Goal: Task Accomplishment & Management: Use online tool/utility

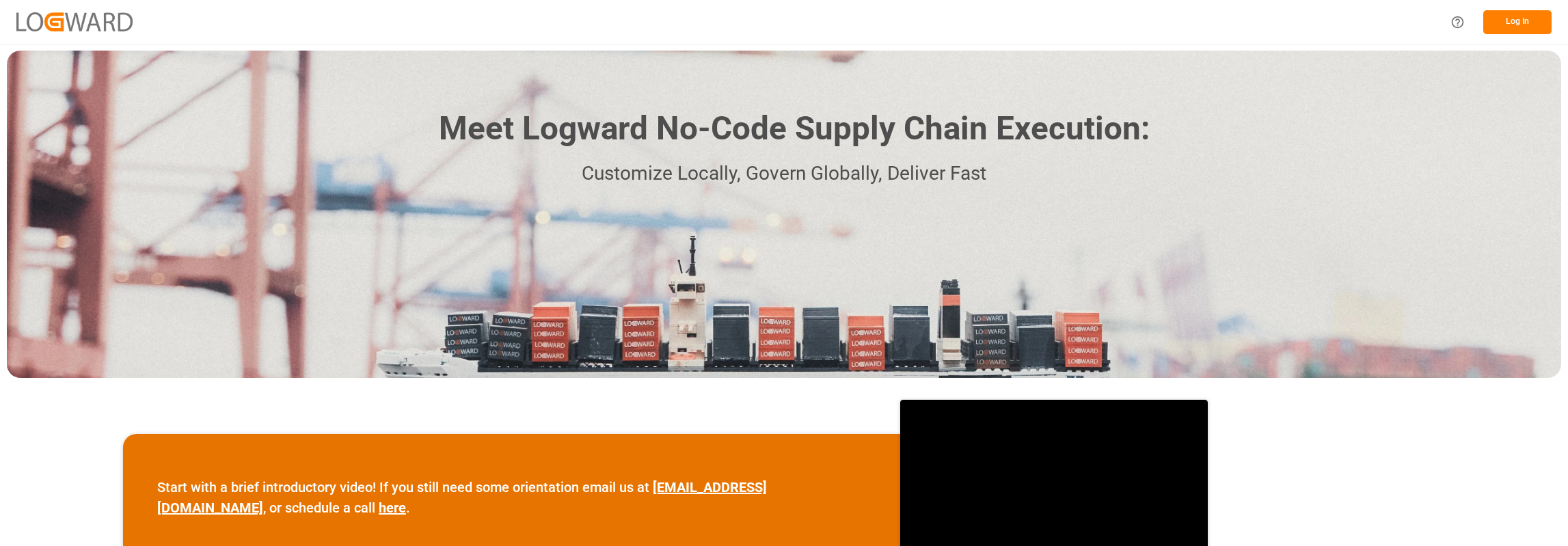
click at [1508, 9] on div "Log In" at bounding box center [1496, 21] width 109 height 30
click at [1502, 20] on button "Log In" at bounding box center [1517, 21] width 68 height 24
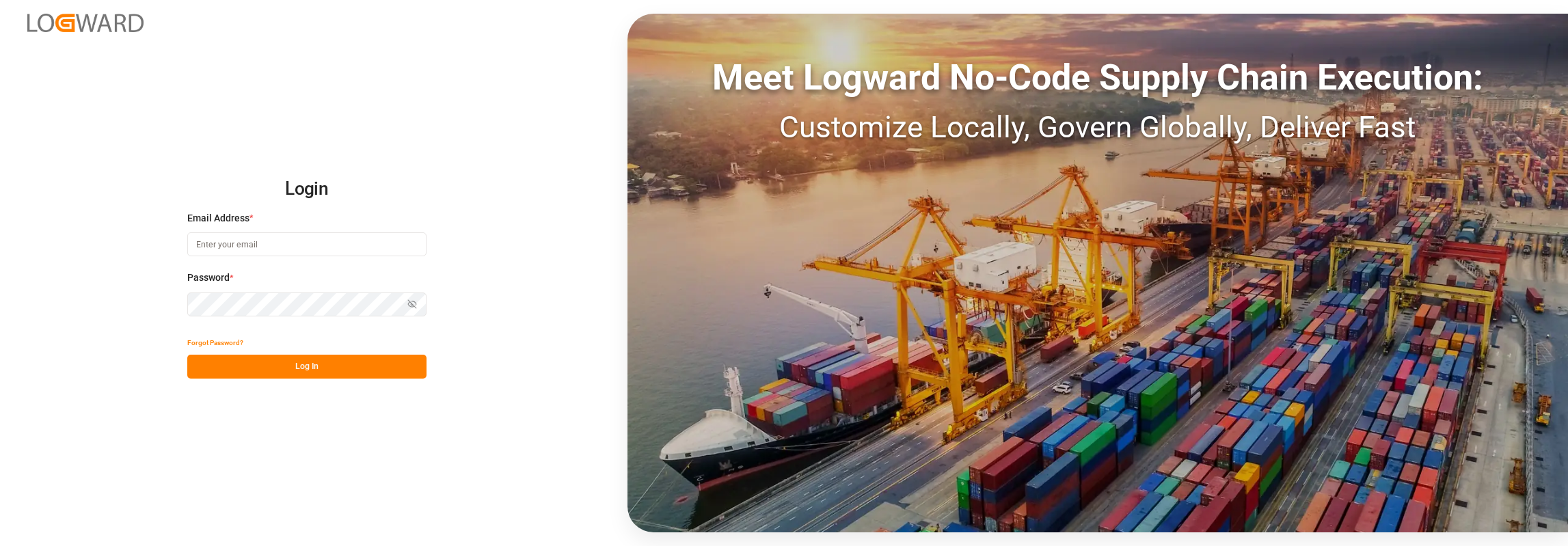
click at [287, 241] on input at bounding box center [307, 243] width 239 height 24
click at [277, 238] on input "[PERSON_NAME].[PERSON_NAME]" at bounding box center [307, 243] width 239 height 24
type input "[PERSON_NAME][EMAIL_ADDRESS][PERSON_NAME][DOMAIN_NAME]"
click at [318, 359] on button "Log In" at bounding box center [307, 366] width 239 height 24
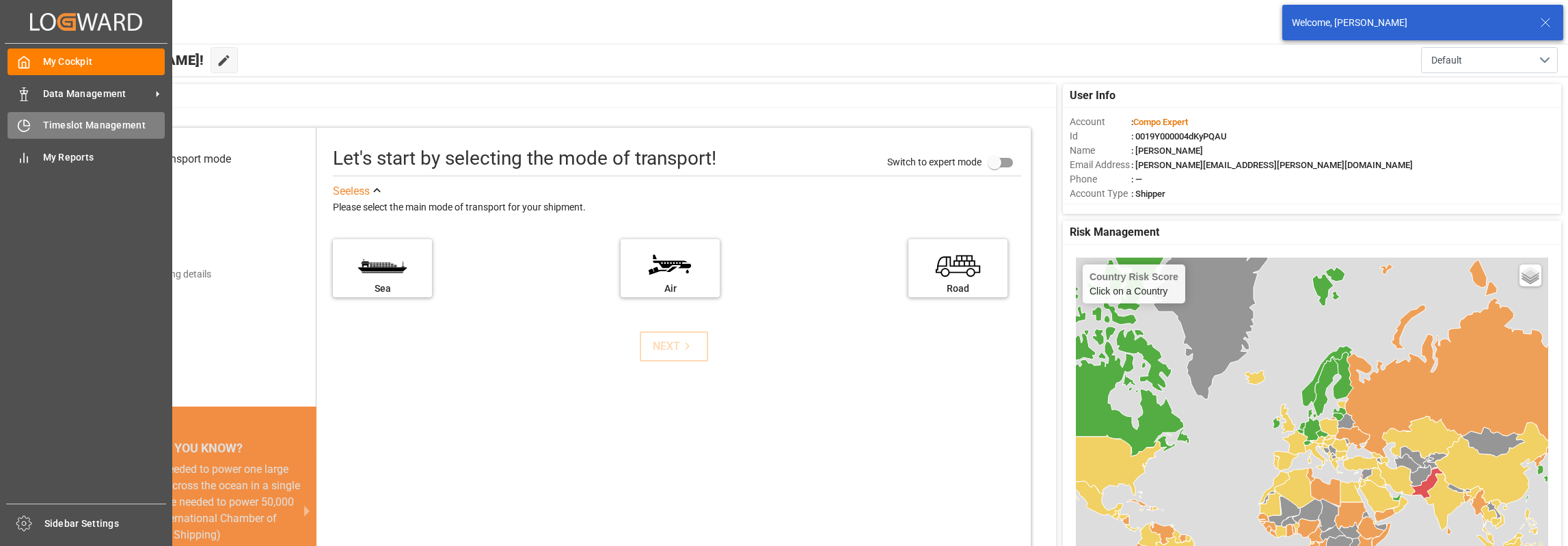
click at [63, 118] on div "Timeslot Management Timeslot Management" at bounding box center [86, 125] width 157 height 26
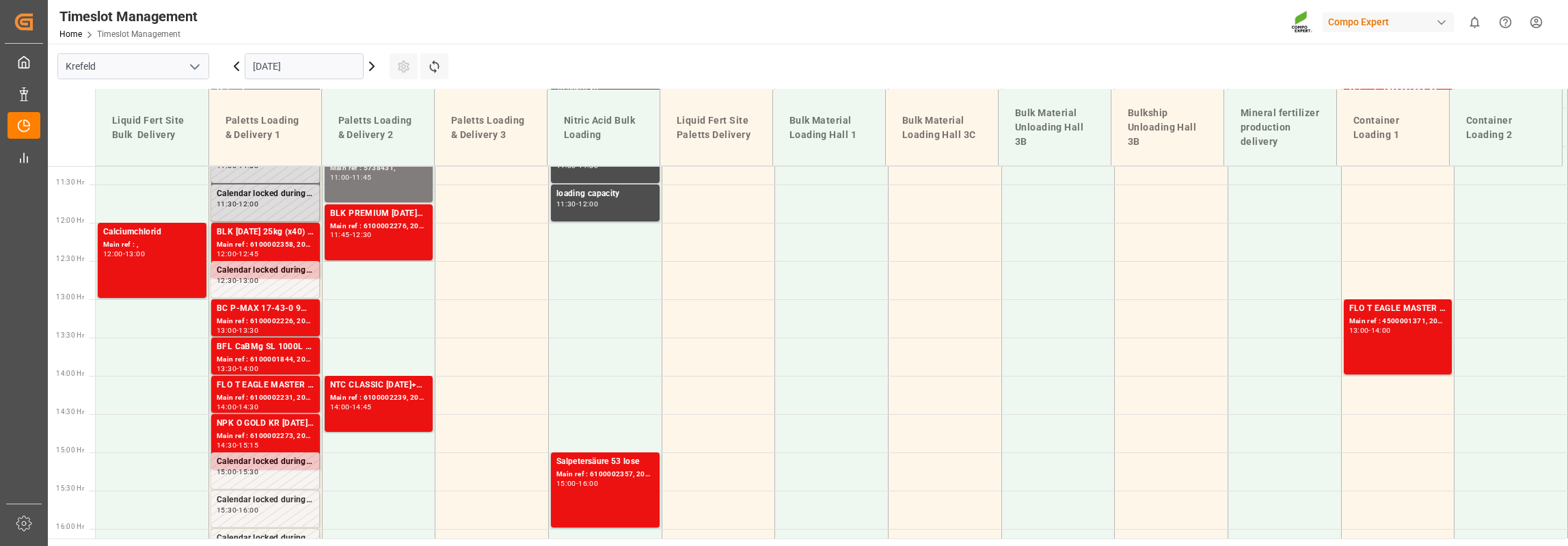
scroll to position [587, 0]
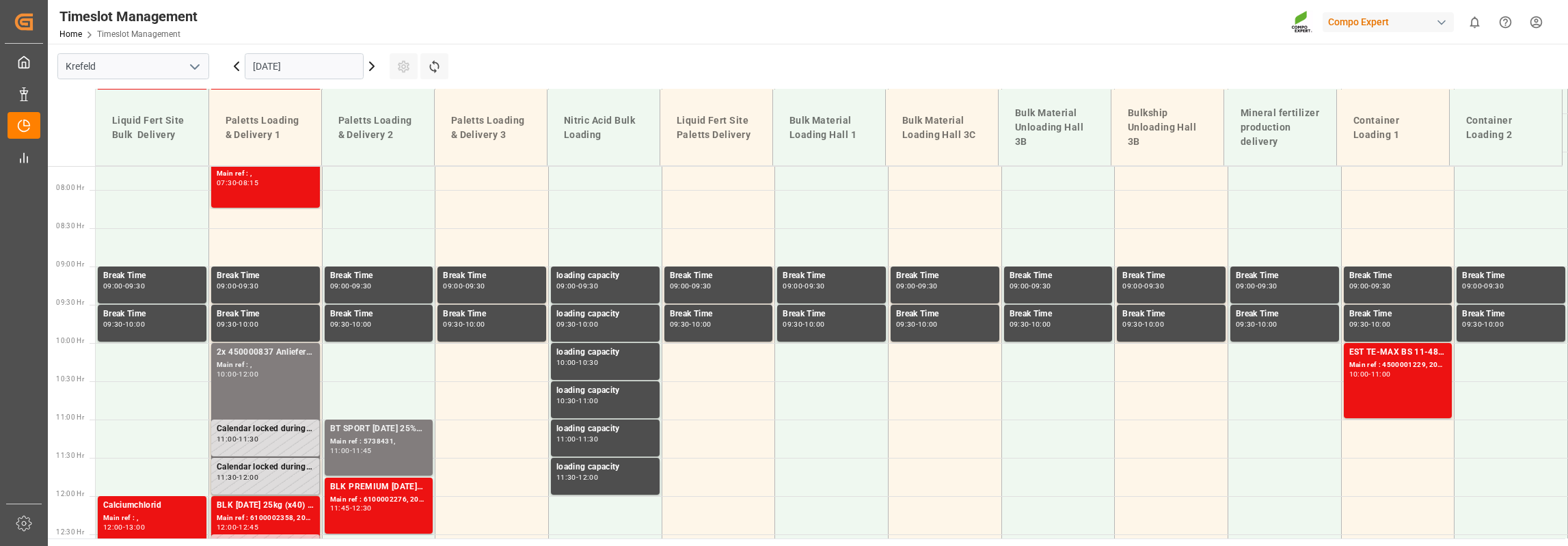
click at [310, 66] on input "[DATE]" at bounding box center [304, 67] width 119 height 26
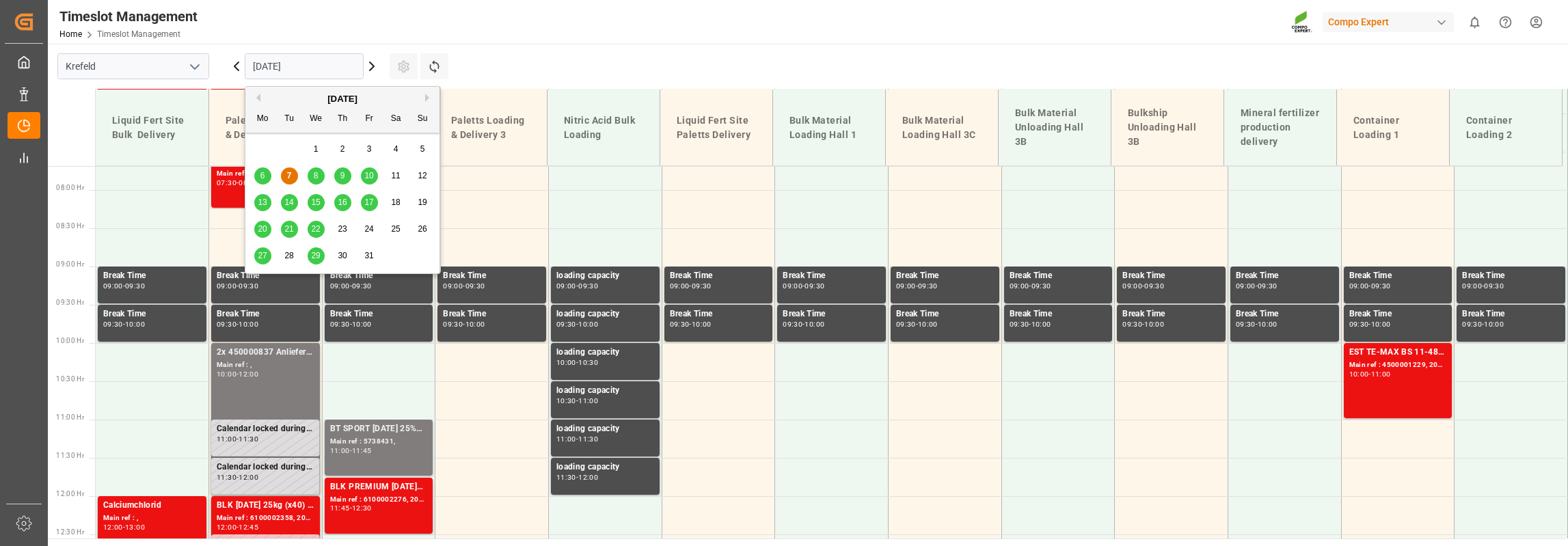
click at [311, 255] on span "29" at bounding box center [315, 256] width 9 height 10
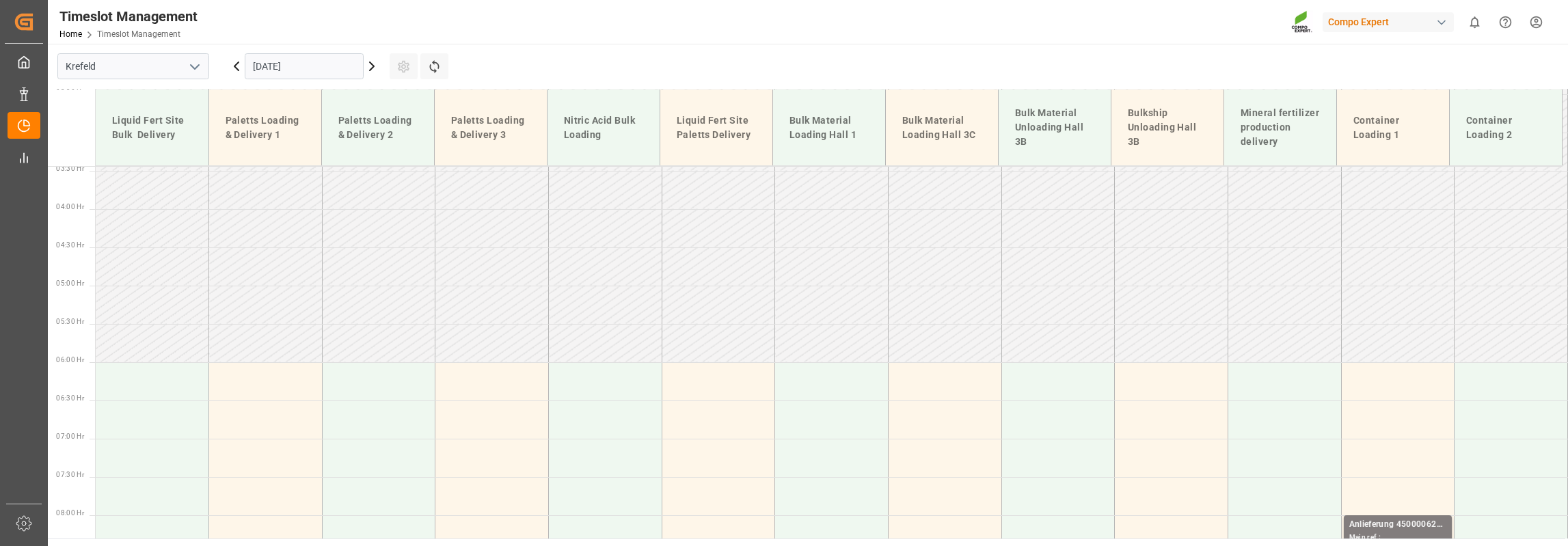
scroll to position [246, 0]
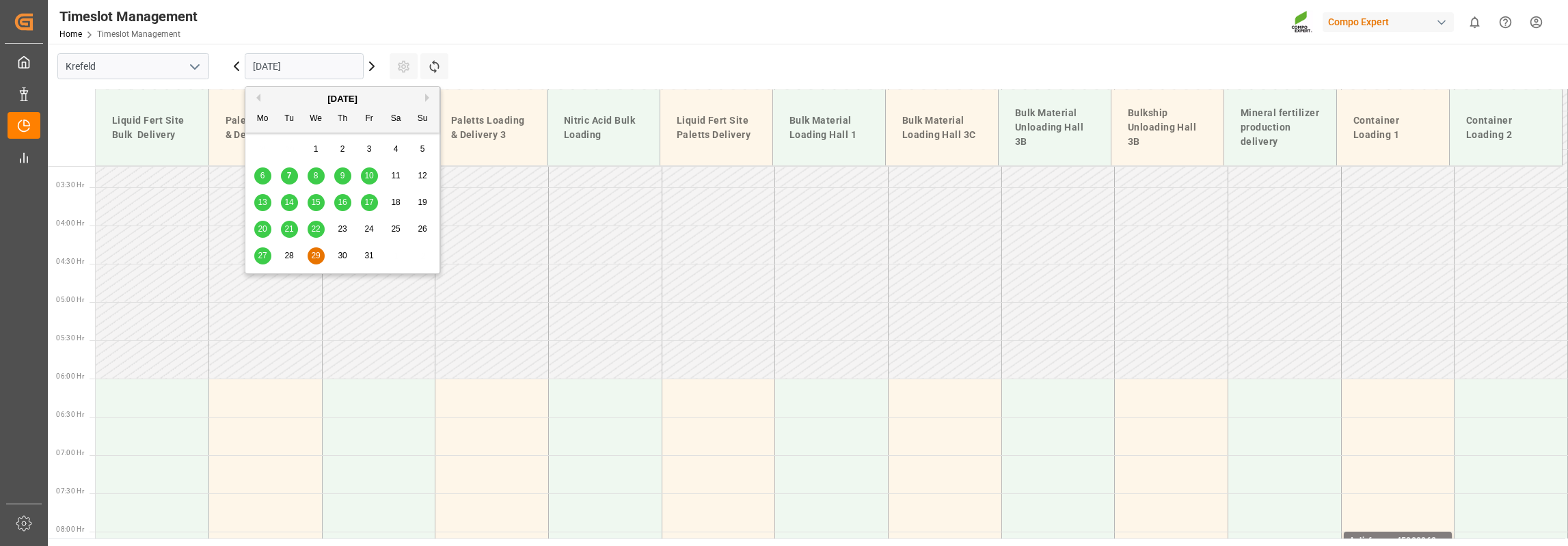
click at [266, 62] on input "[DATE]" at bounding box center [304, 67] width 119 height 26
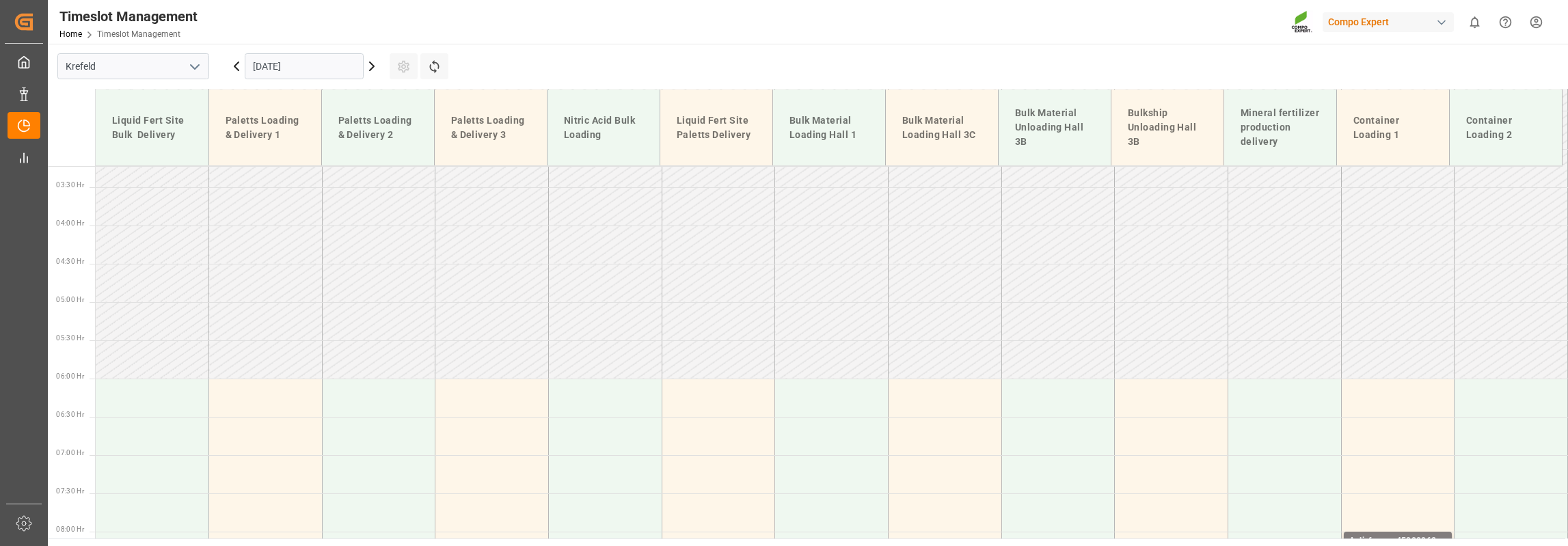
click at [1118, 48] on main "[GEOGRAPHIC_DATA] [DATE] Settings Refresh Time Slots Liquid Fert Site Bulk Deli…" at bounding box center [806, 290] width 1517 height 494
click at [302, 62] on input "[DATE]" at bounding box center [304, 67] width 119 height 26
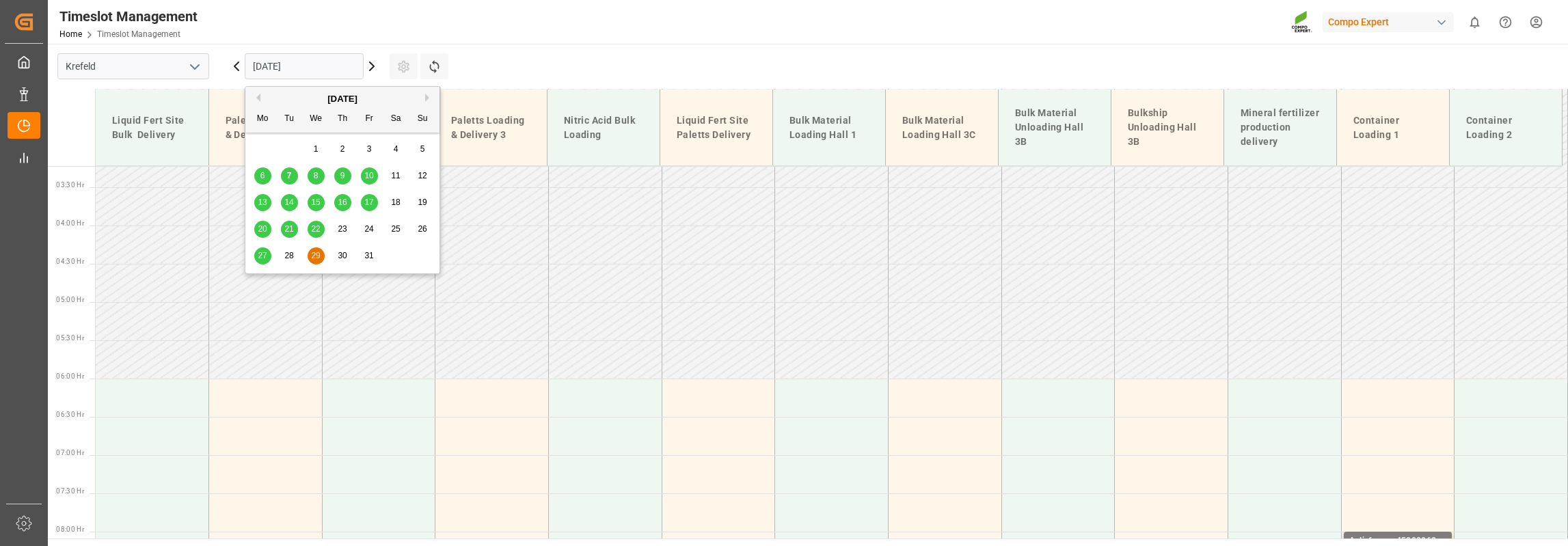
click at [263, 202] on span "13" at bounding box center [262, 202] width 9 height 10
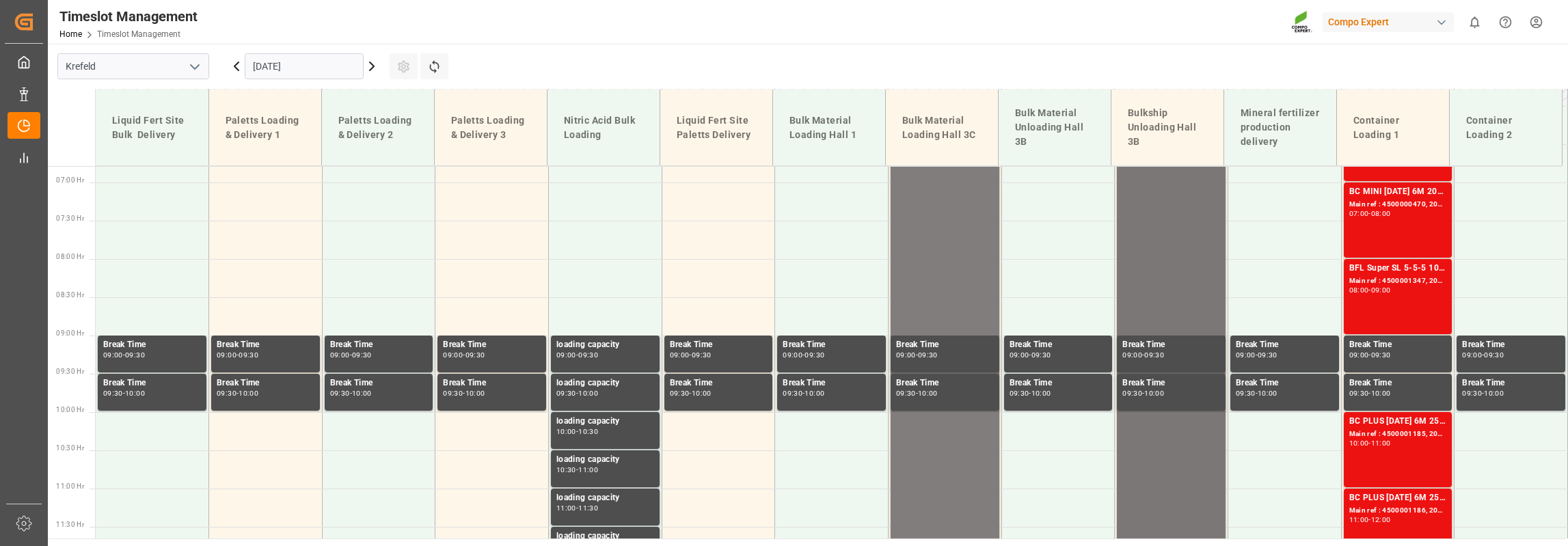
scroll to position [313, 0]
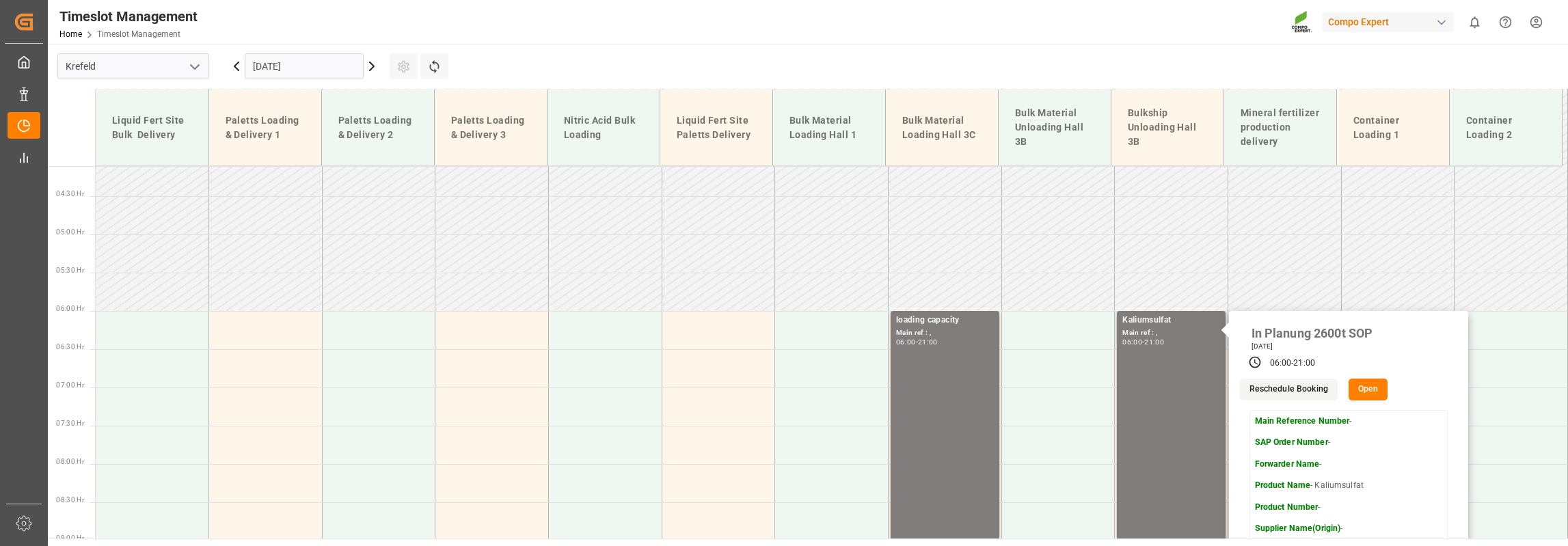
click at [1371, 391] on button "Open" at bounding box center [1368, 389] width 39 height 22
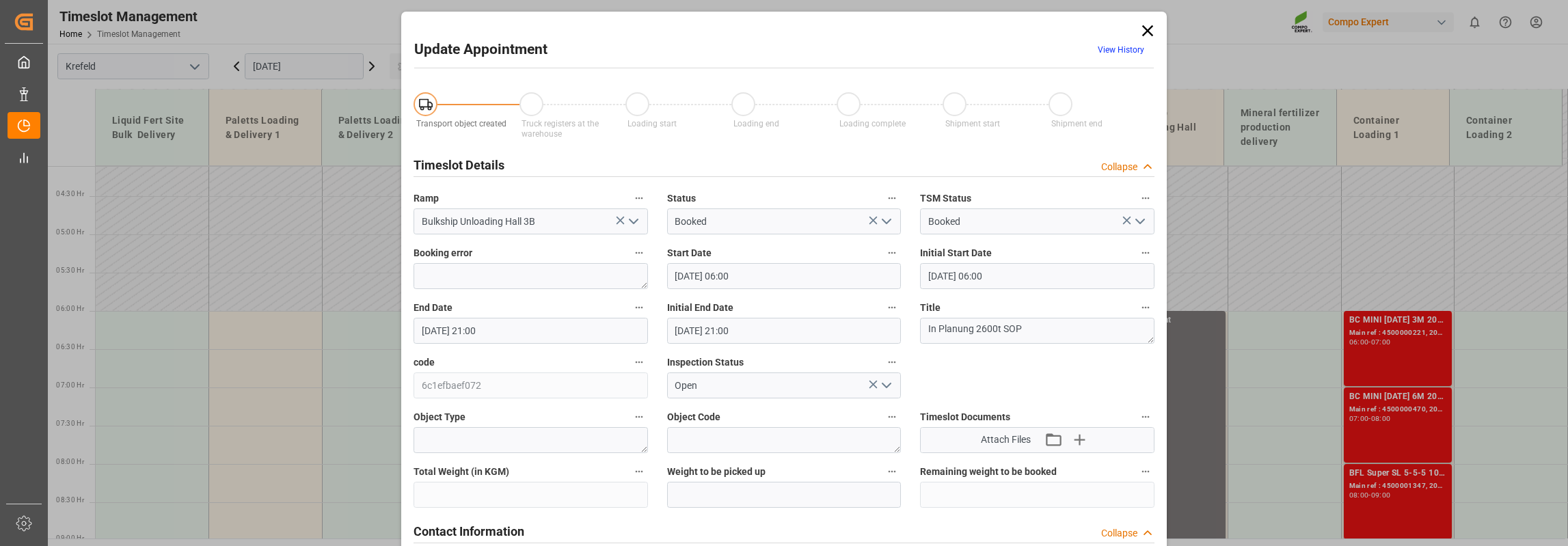
type input "[DATE] 06:00"
type input "[DATE] 21:00"
type input "[DATE] 12:53"
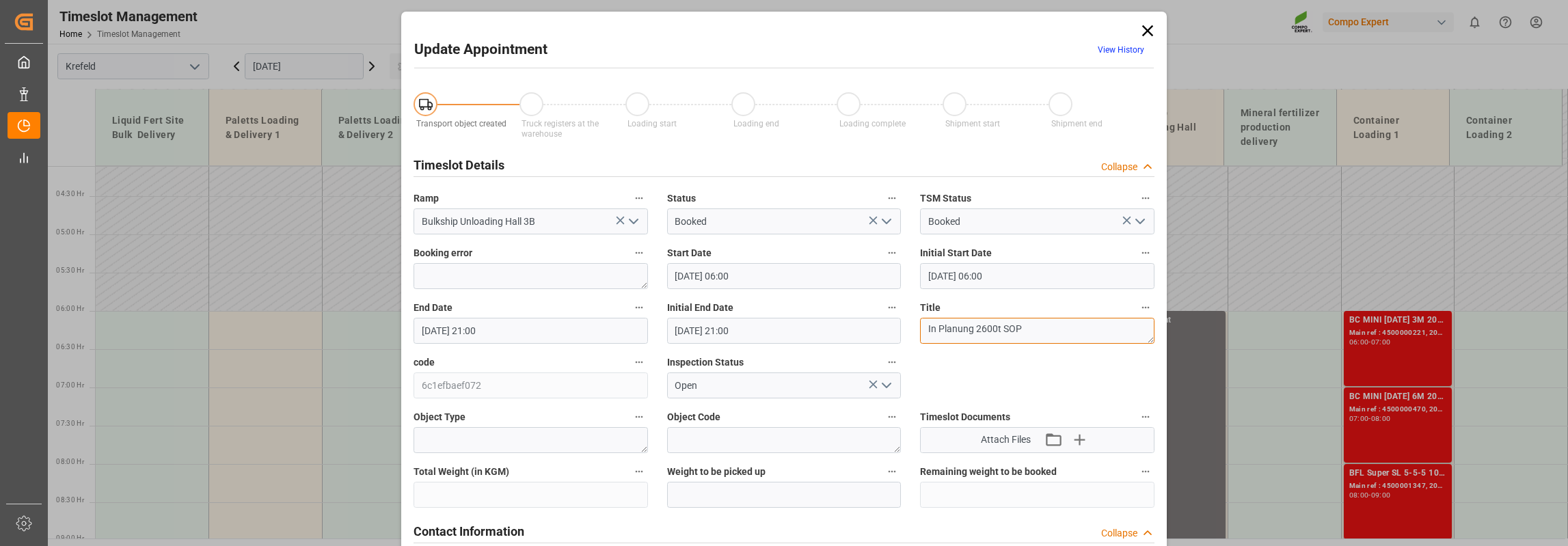
drag, startPoint x: 922, startPoint y: 329, endPoint x: 970, endPoint y: 335, distance: 48.4
click at [970, 335] on textarea "In Planung 2600t SOP" at bounding box center [1037, 331] width 234 height 26
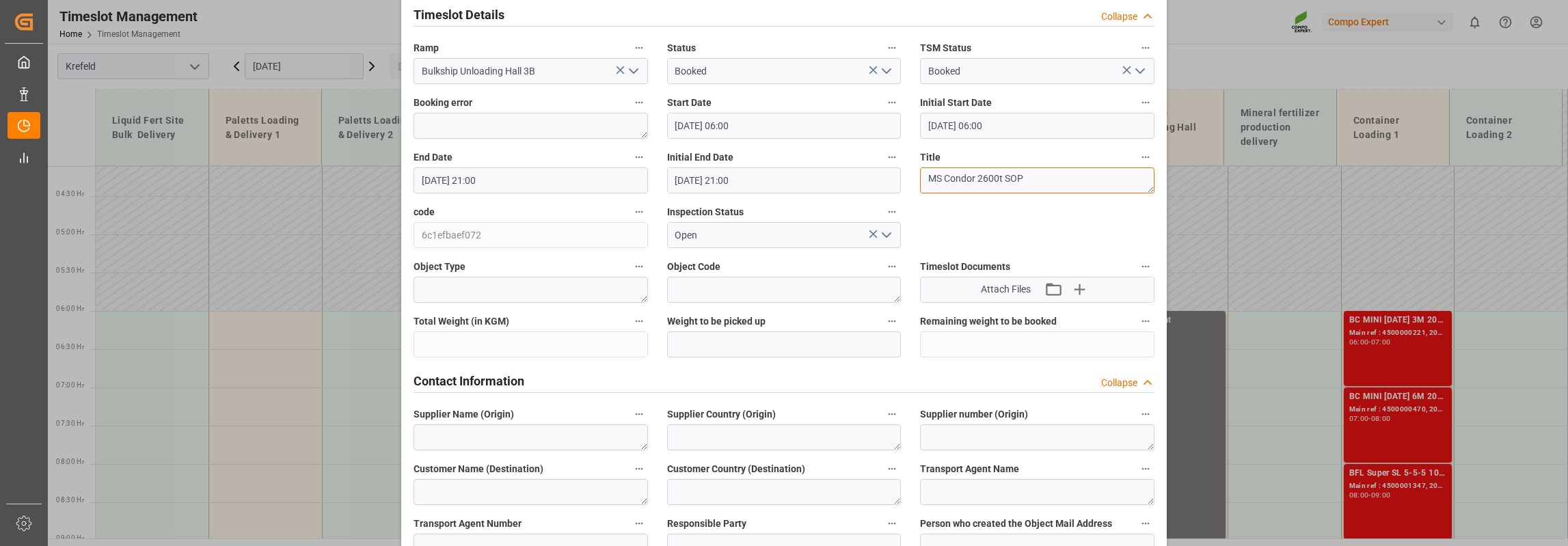
scroll to position [68, 0]
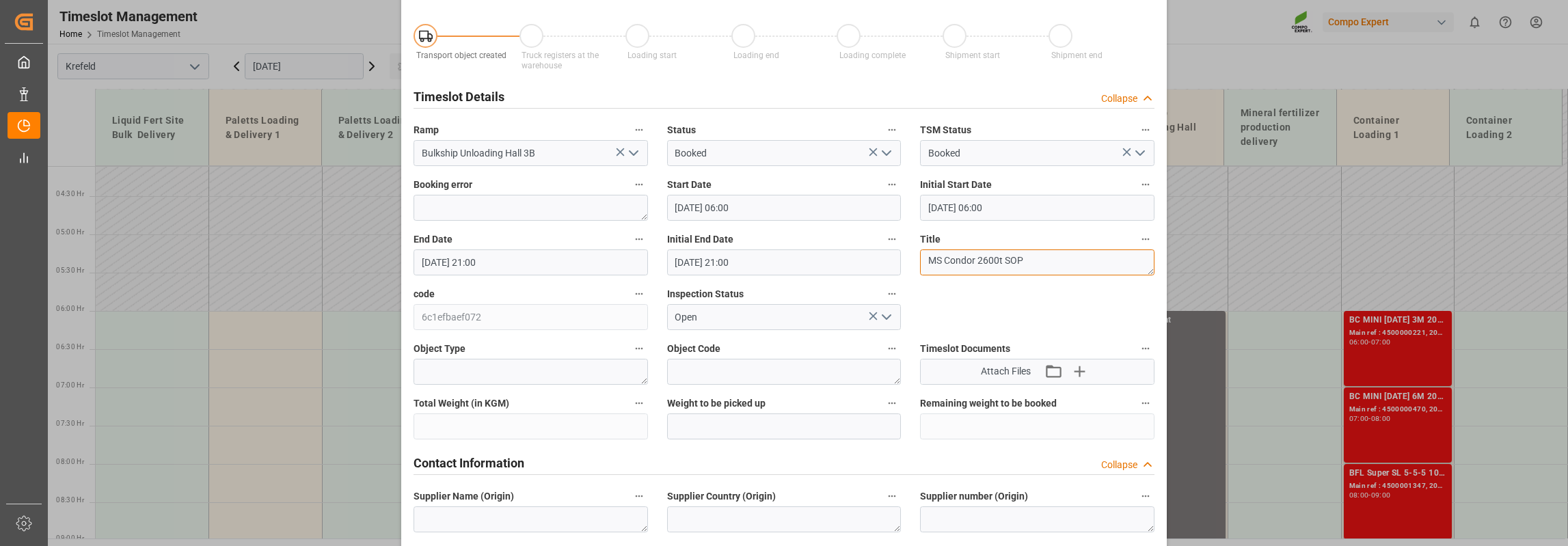
drag, startPoint x: 1018, startPoint y: 264, endPoint x: 1002, endPoint y: 268, distance: 16.5
click at [1002, 268] on textarea "MS Condor 2600t SOP" at bounding box center [1037, 262] width 234 height 26
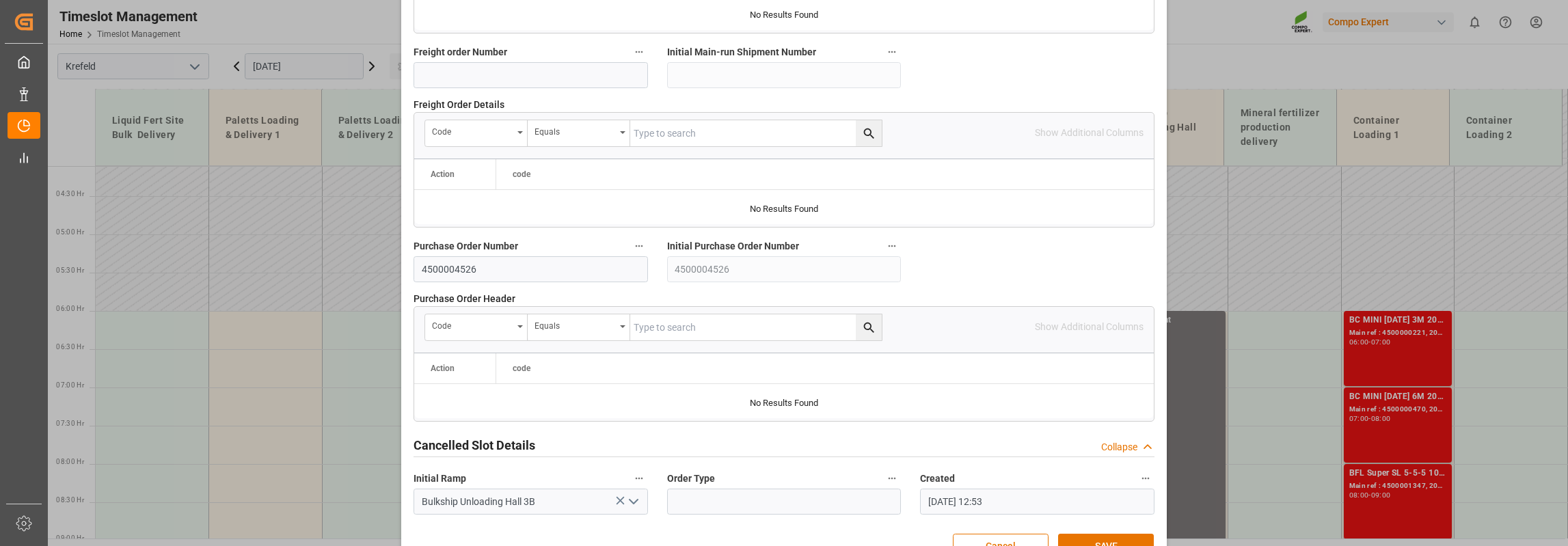
scroll to position [1346, 0]
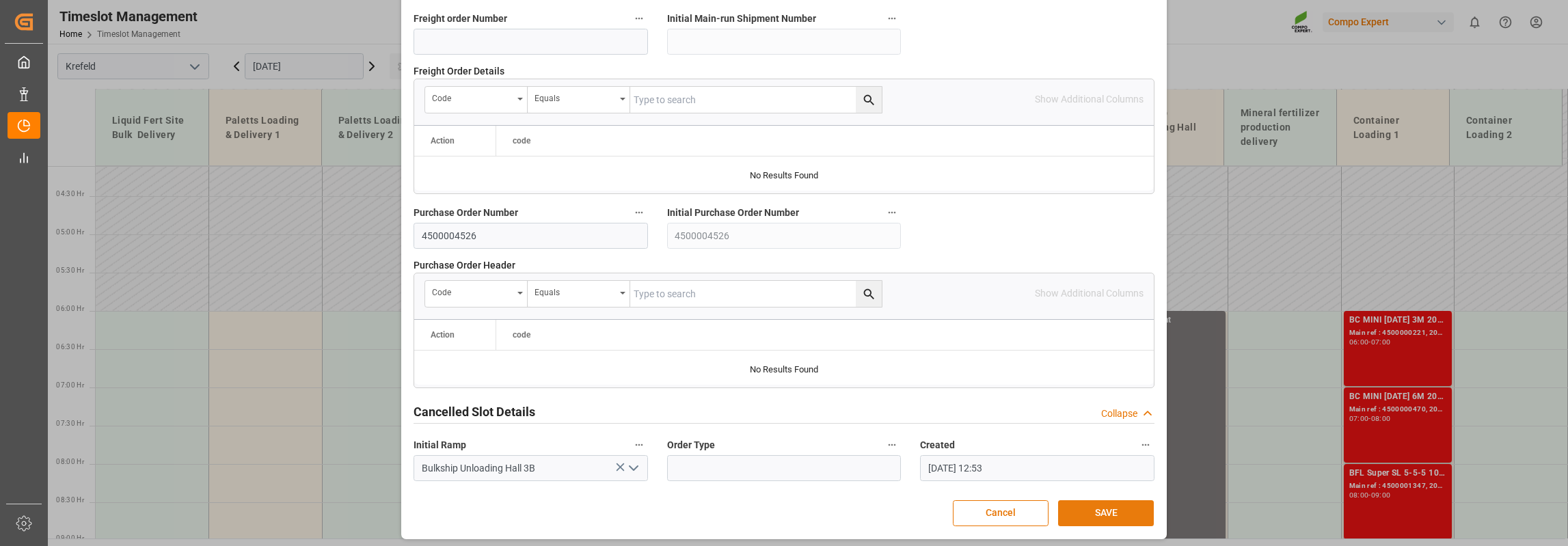
type textarea "MS Condor 2600t"
click at [1107, 515] on button "SAVE" at bounding box center [1106, 513] width 95 height 26
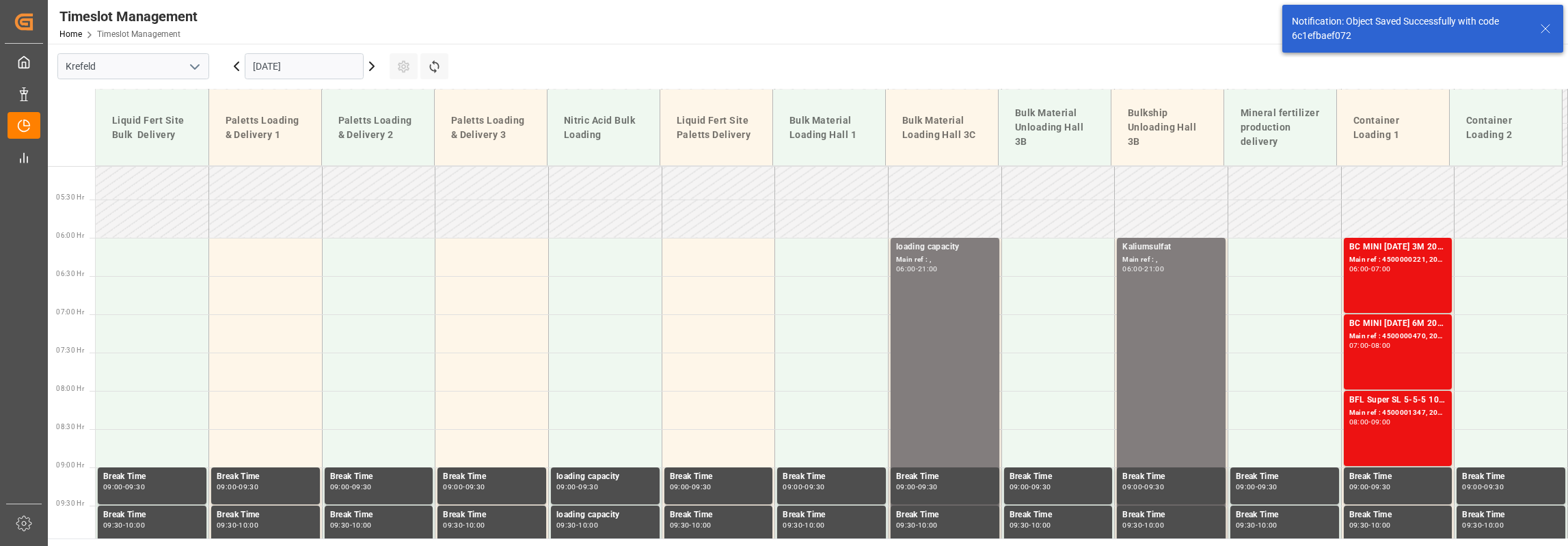
scroll to position [401, 0]
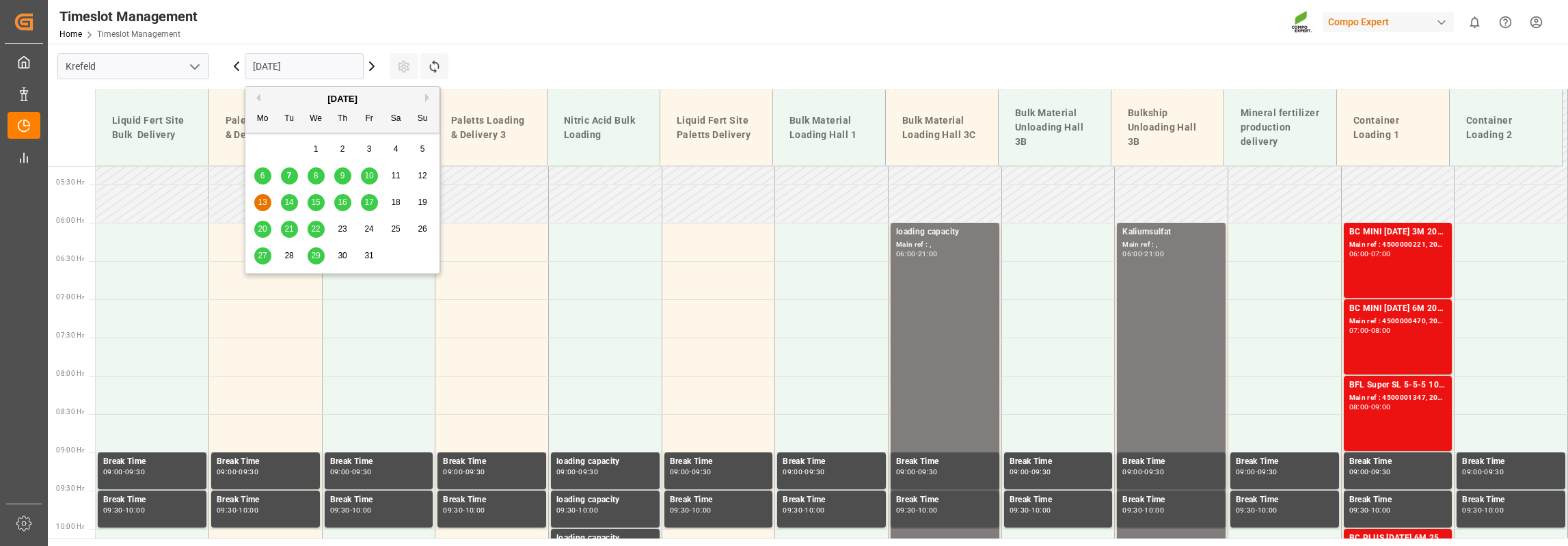
click at [313, 63] on input "[DATE]" at bounding box center [304, 67] width 119 height 26
click at [294, 204] on div "14" at bounding box center [289, 203] width 17 height 16
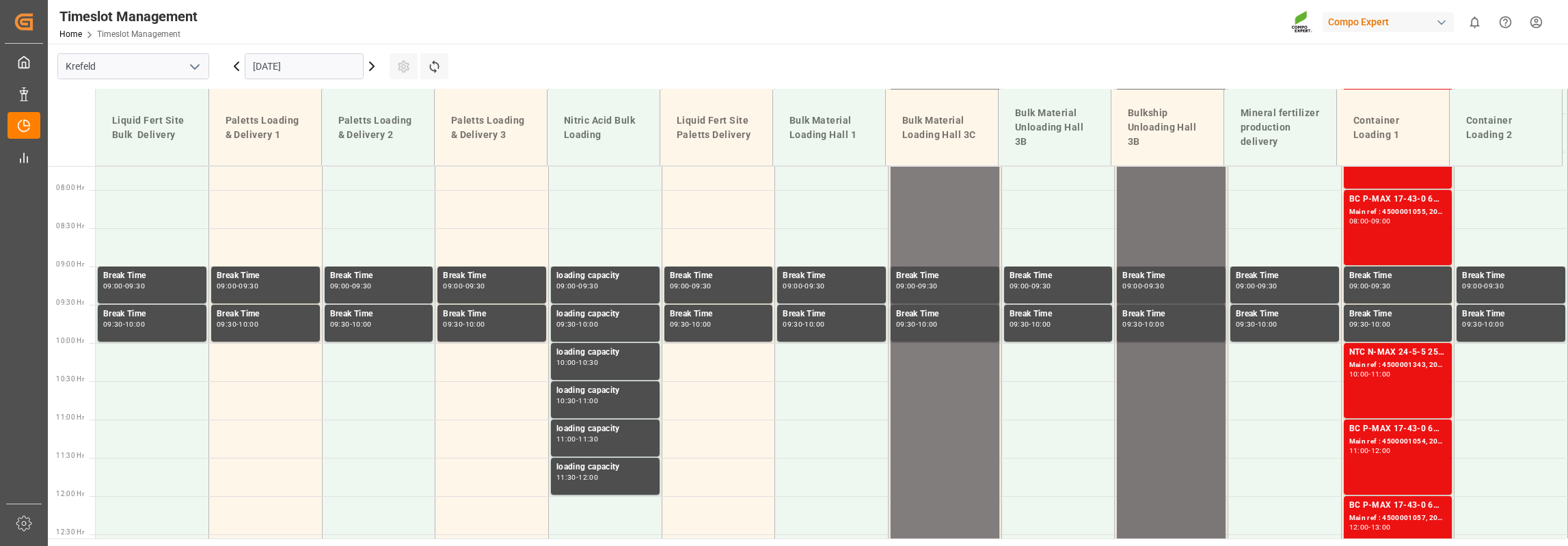
scroll to position [382, 0]
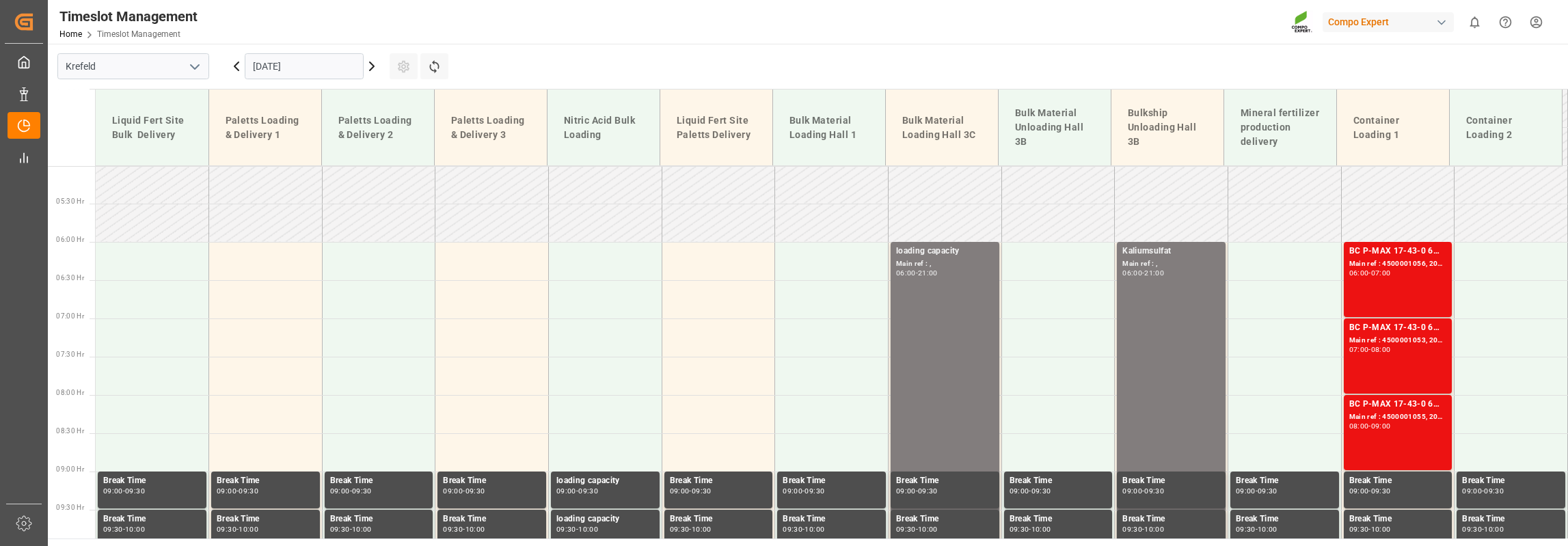
click at [234, 65] on icon at bounding box center [236, 67] width 4 height 8
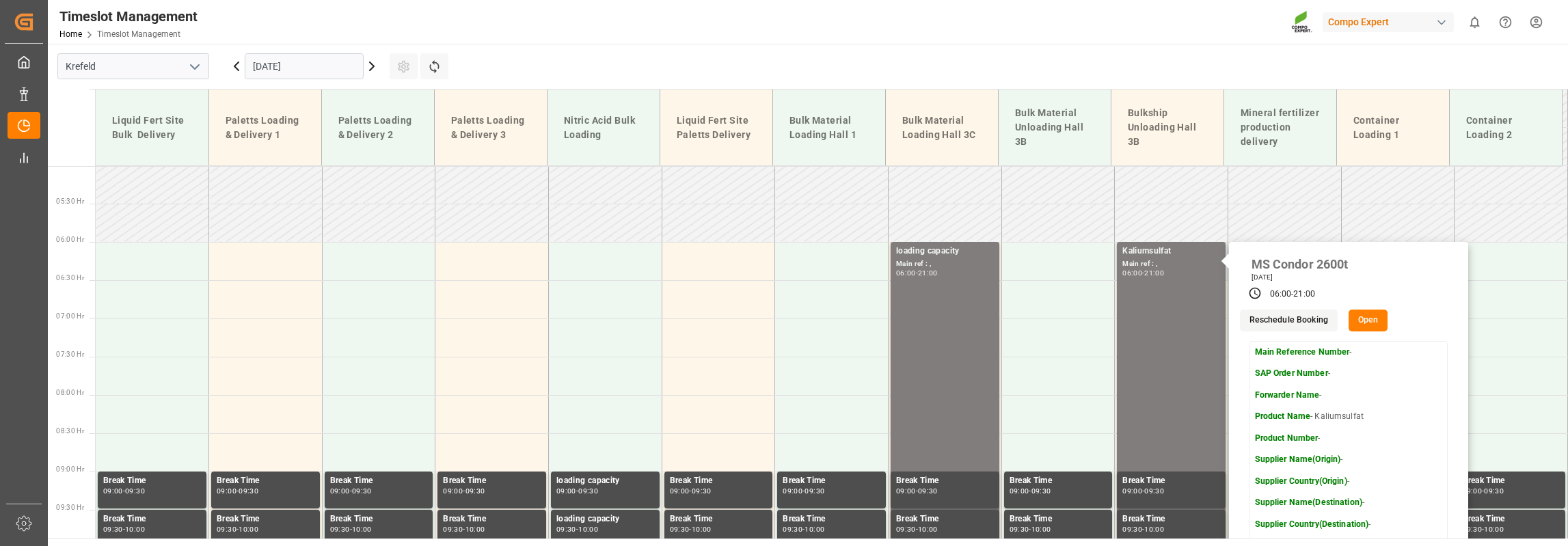
click at [1362, 312] on button "Open" at bounding box center [1368, 320] width 39 height 22
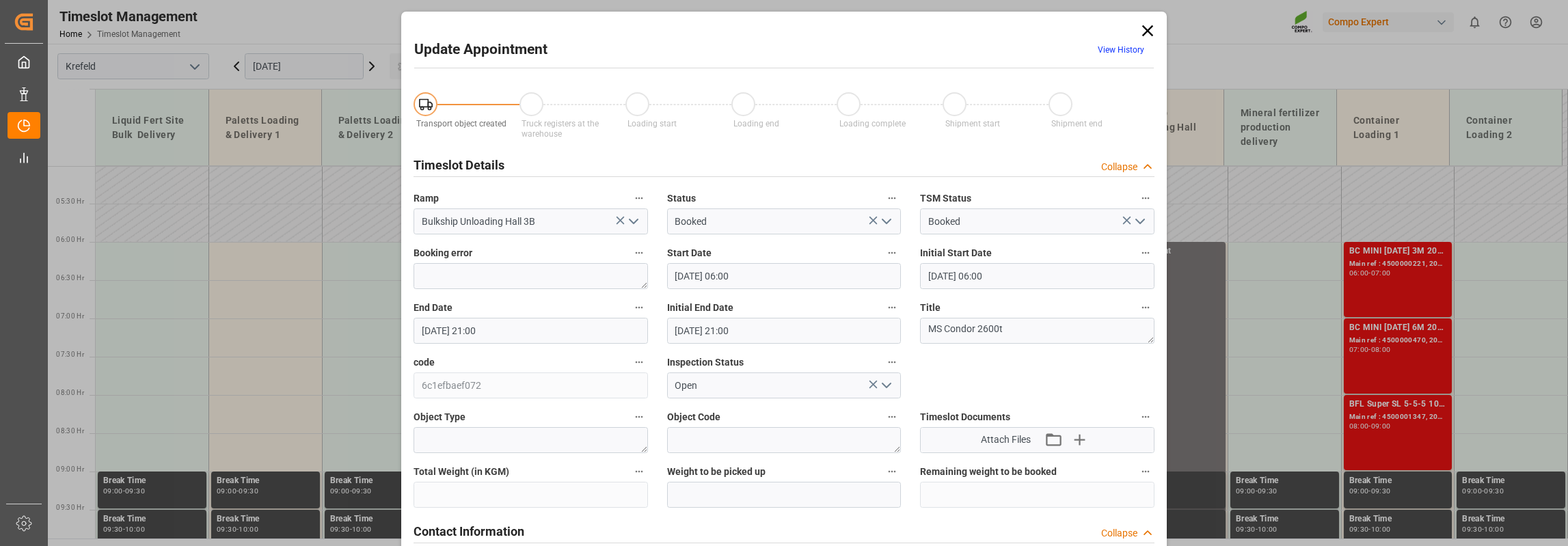
type input "[DATE] 06:00"
type input "[DATE] 21:00"
type input "[DATE] 12:53"
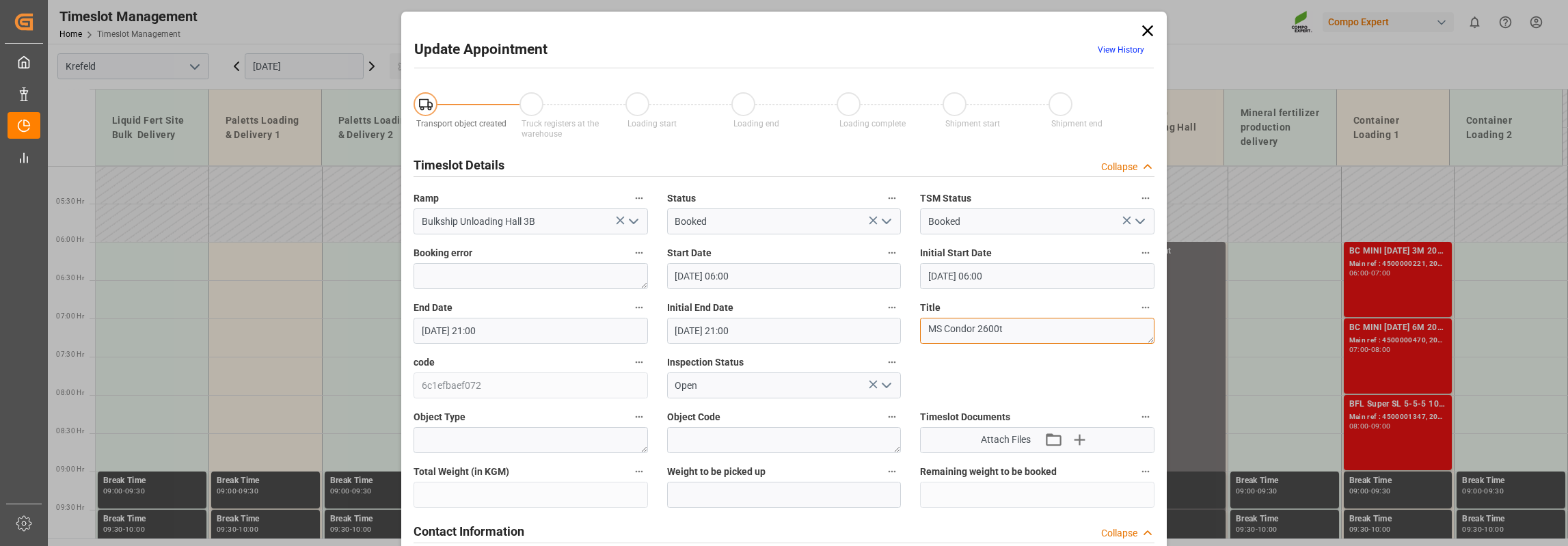
click at [1033, 325] on textarea "MS Condor 2600t" at bounding box center [1037, 331] width 234 height 26
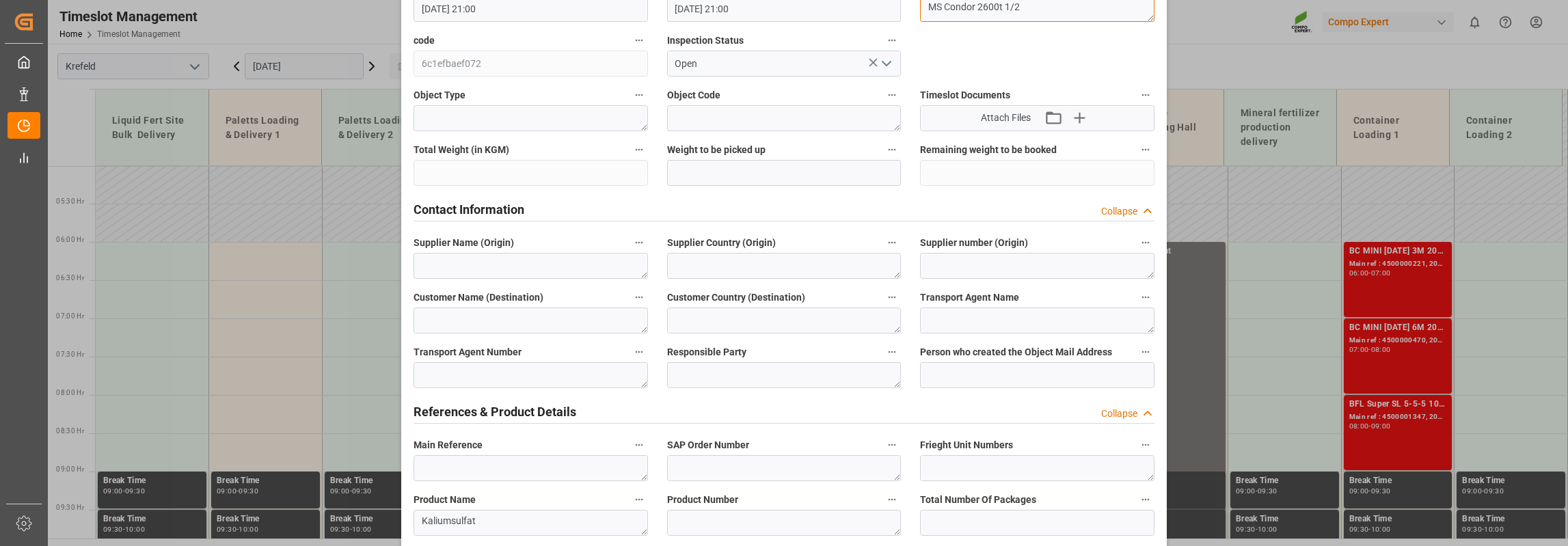
scroll to position [49, 0]
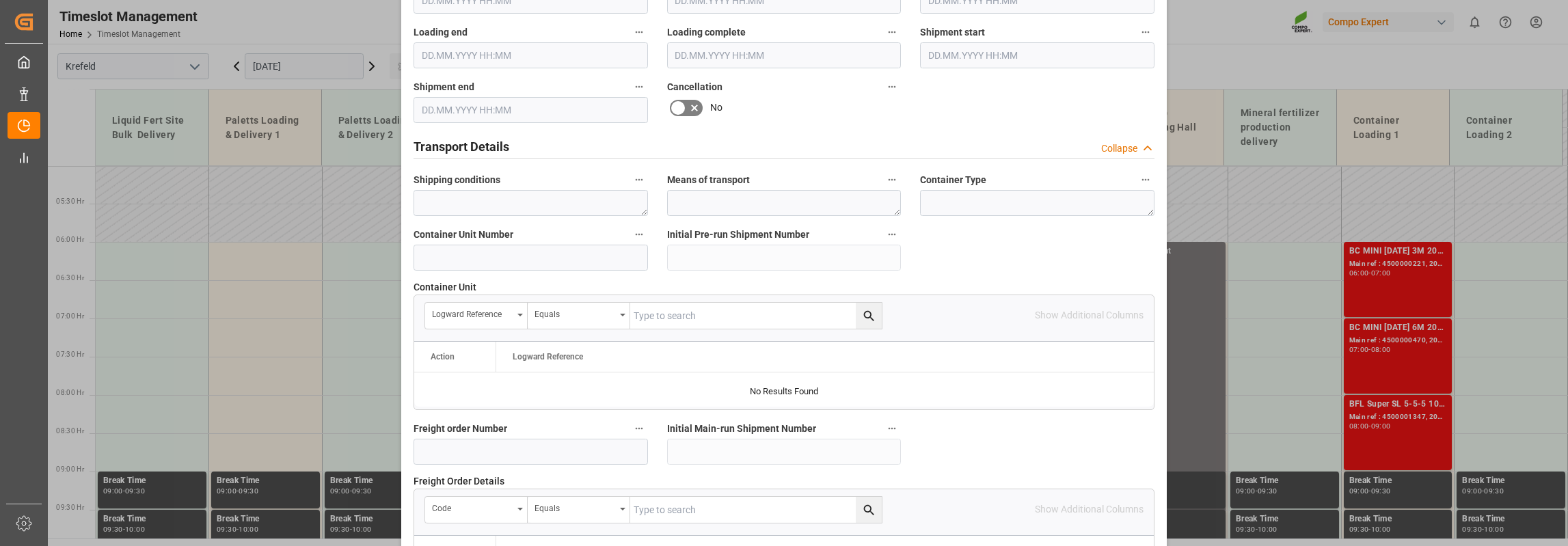
scroll to position [1346, 0]
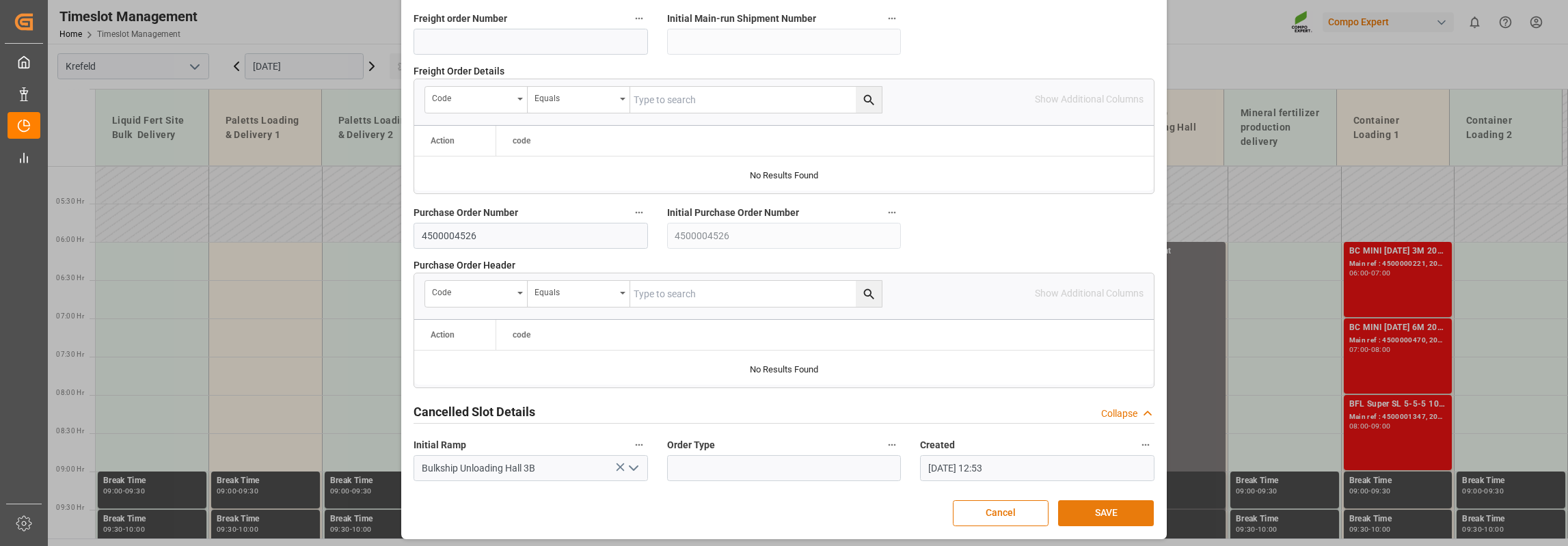
type textarea "MS Condor 2600t 1/2"
click at [1125, 501] on button "SAVE" at bounding box center [1106, 513] width 95 height 26
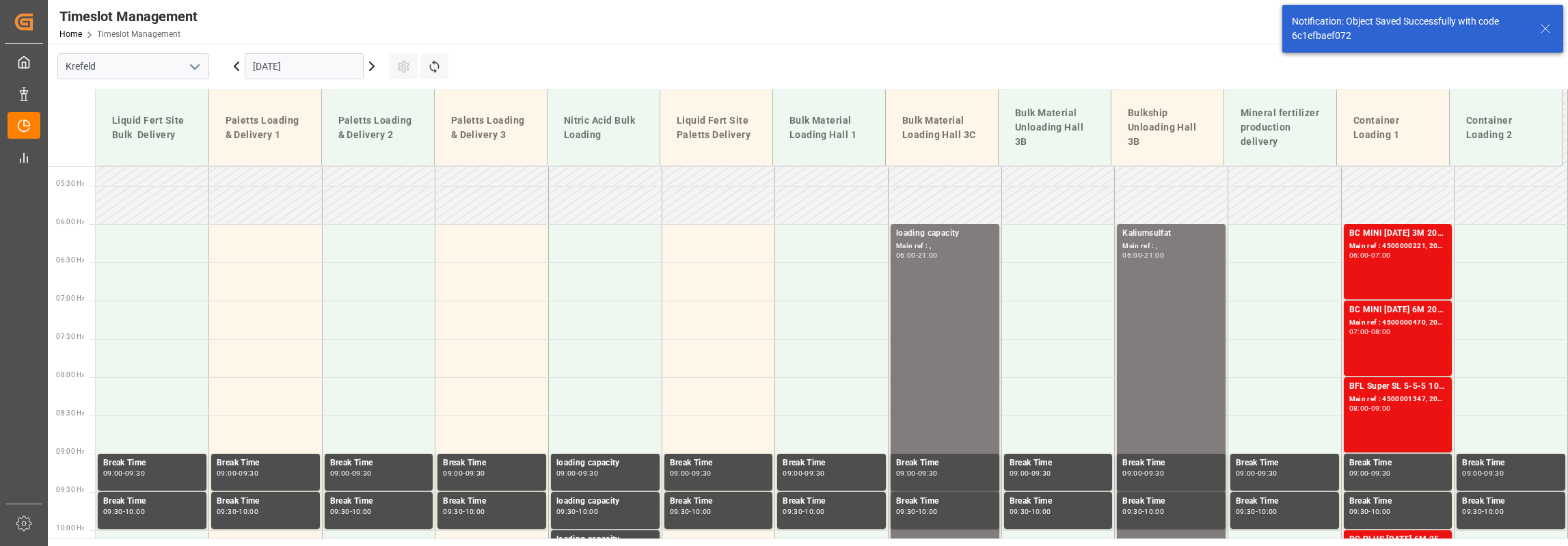
scroll to position [401, 0]
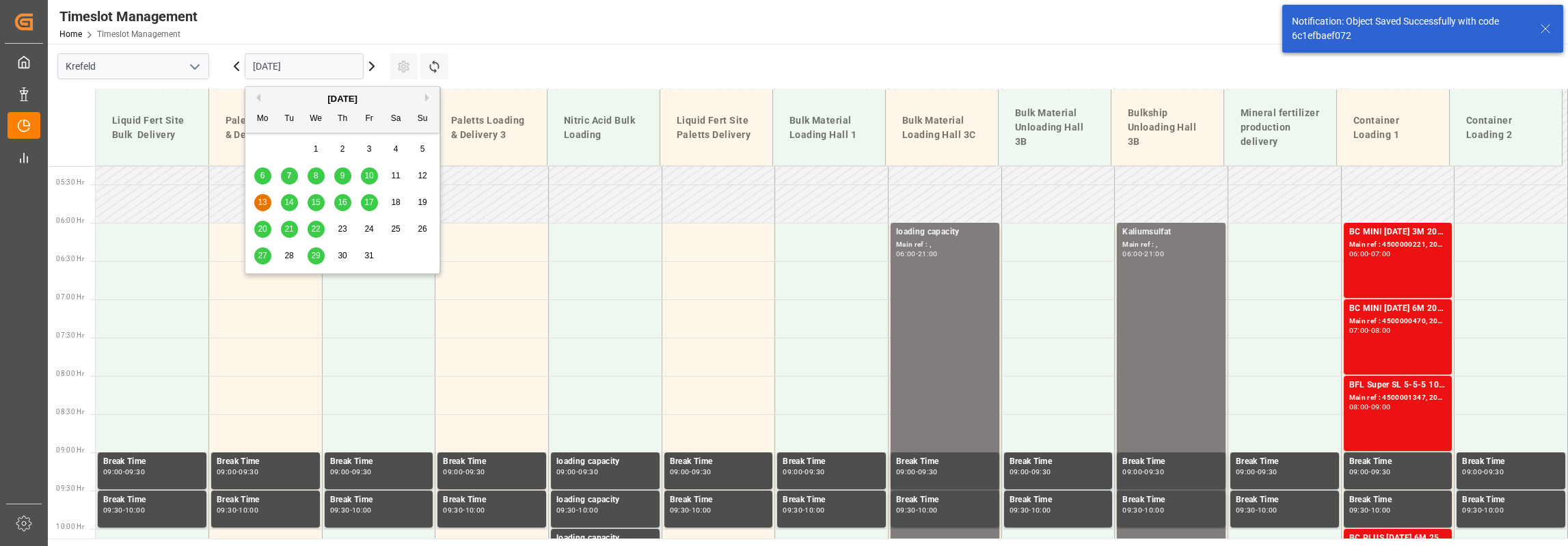
click at [308, 64] on input "[DATE]" at bounding box center [304, 67] width 119 height 26
click at [292, 195] on div "14" at bounding box center [289, 203] width 17 height 16
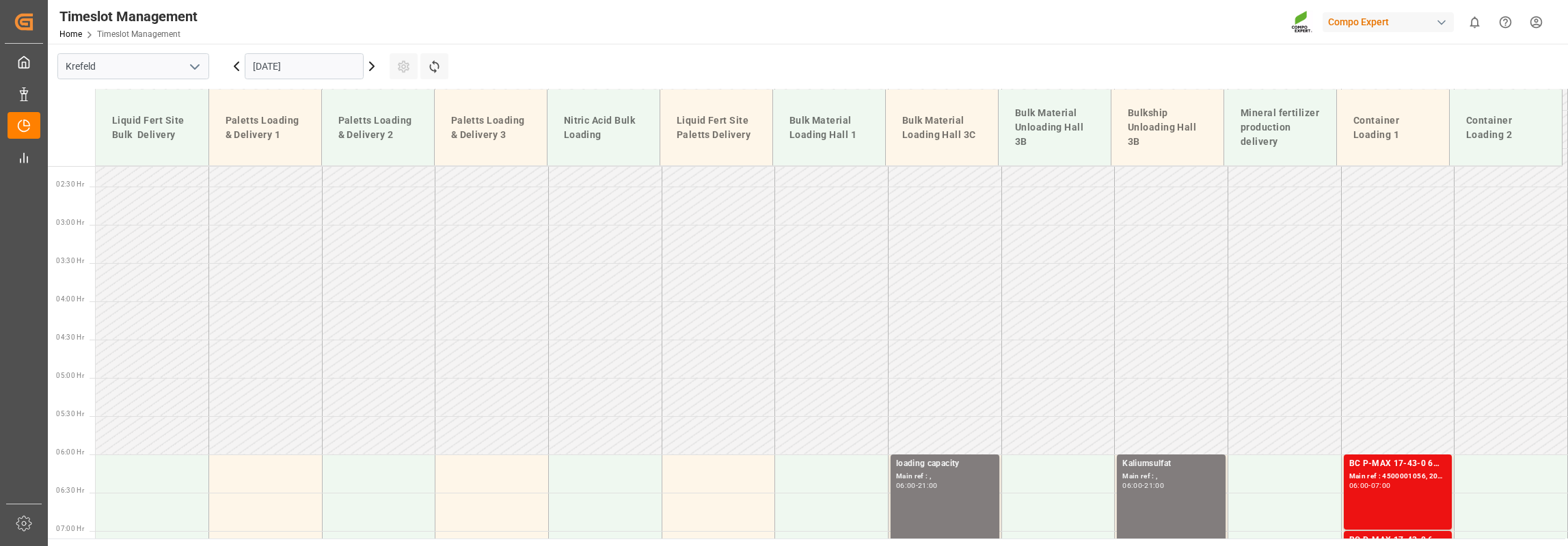
scroll to position [375, 0]
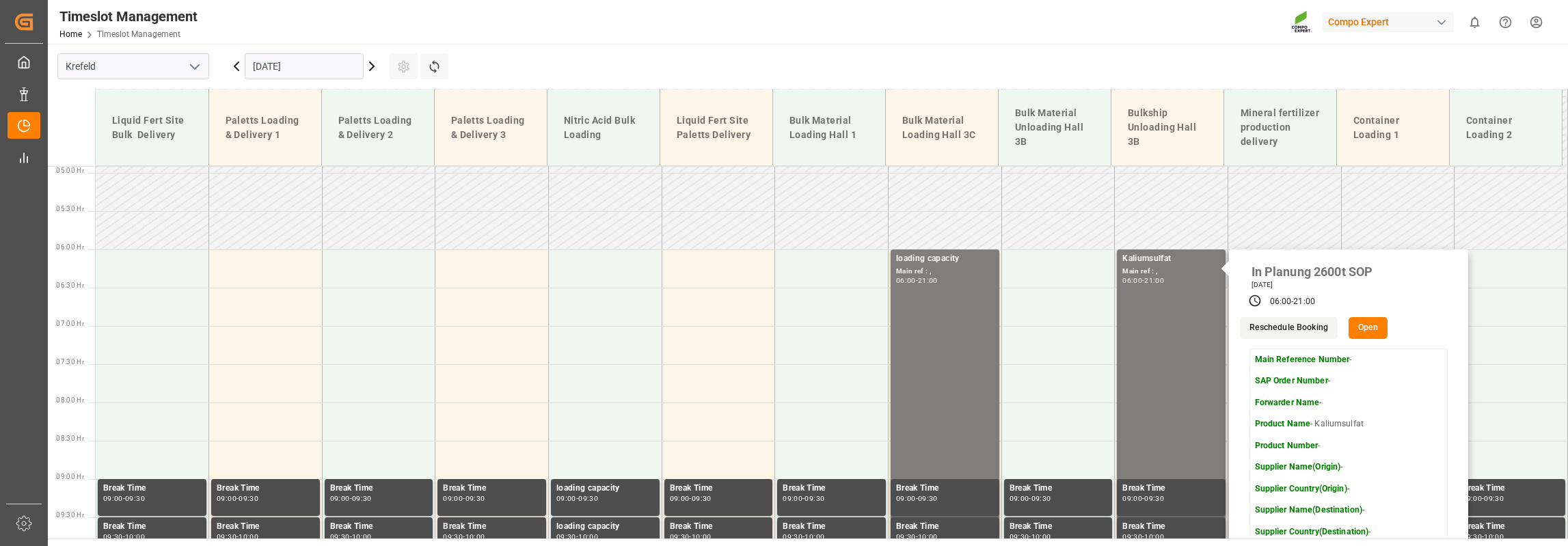
click at [1367, 331] on button "Open" at bounding box center [1368, 327] width 39 height 22
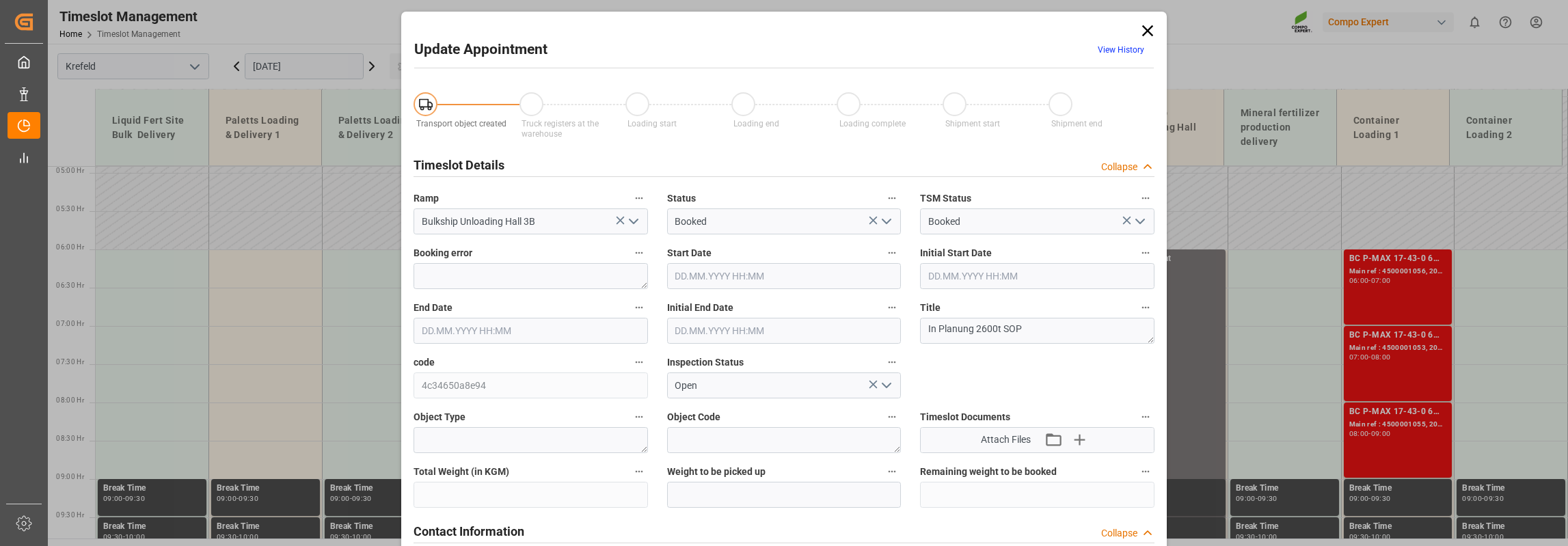
type input "[DATE] 06:00"
type input "[DATE] 21:00"
type input "[DATE] 12:54"
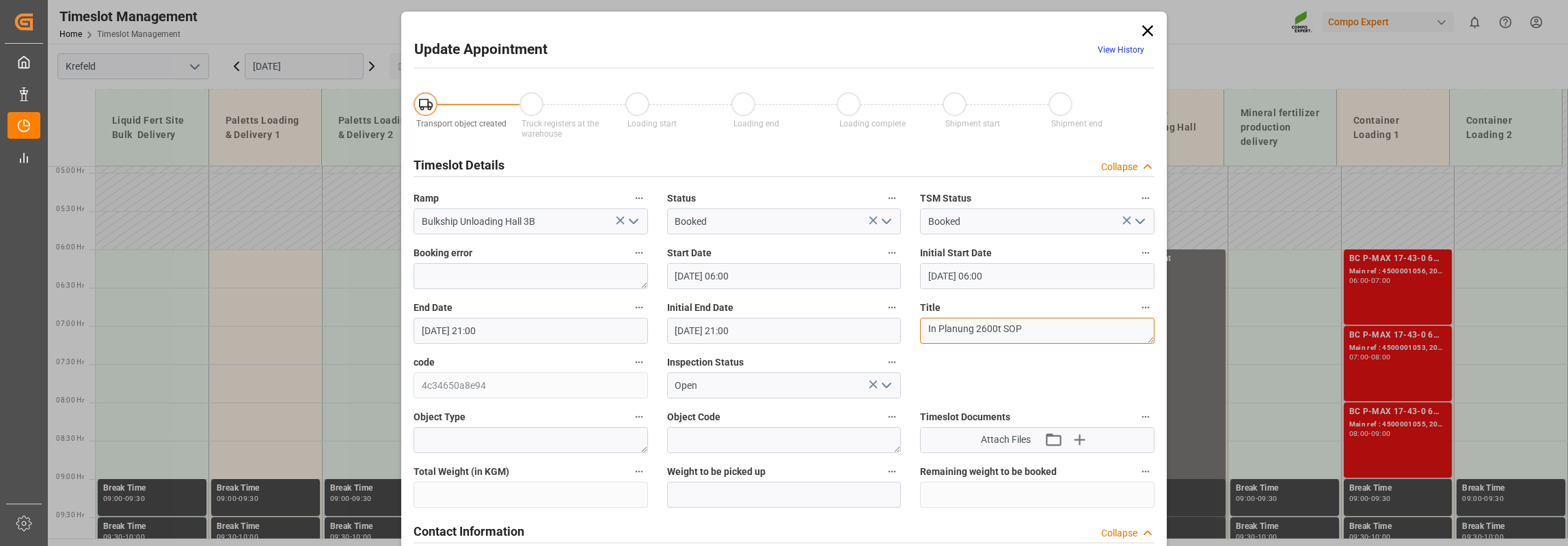
paste textarea "MS Condor 2600t 1/2"
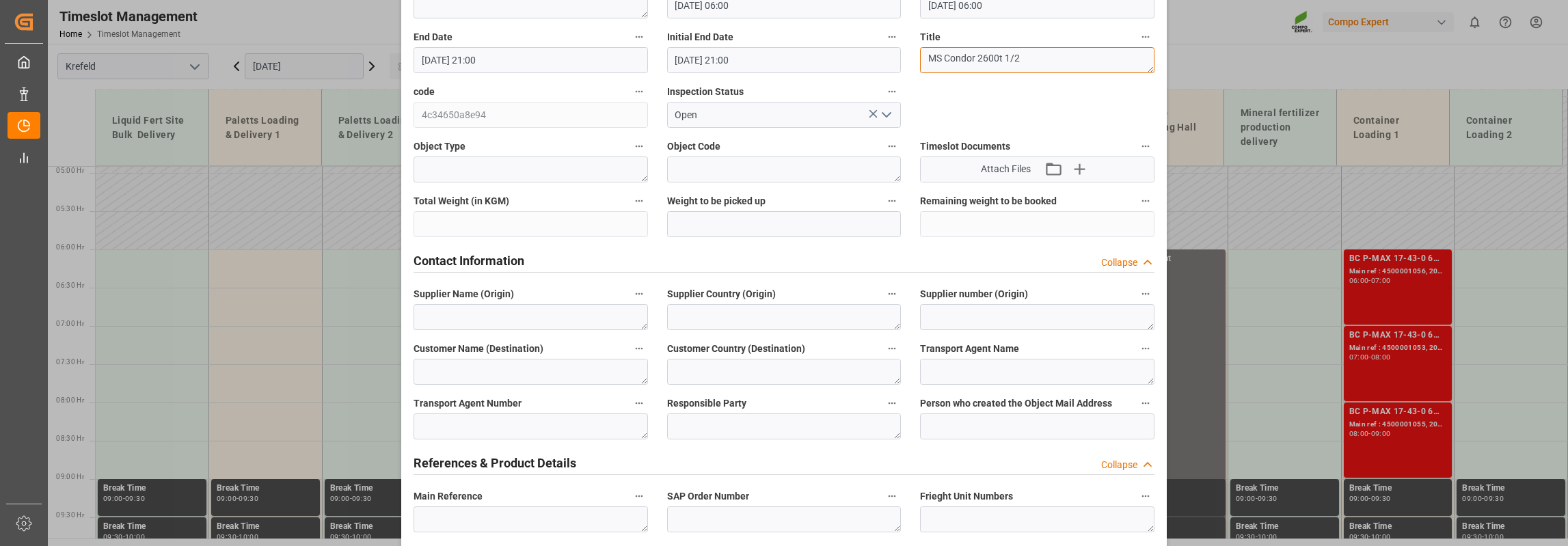
scroll to position [205, 0]
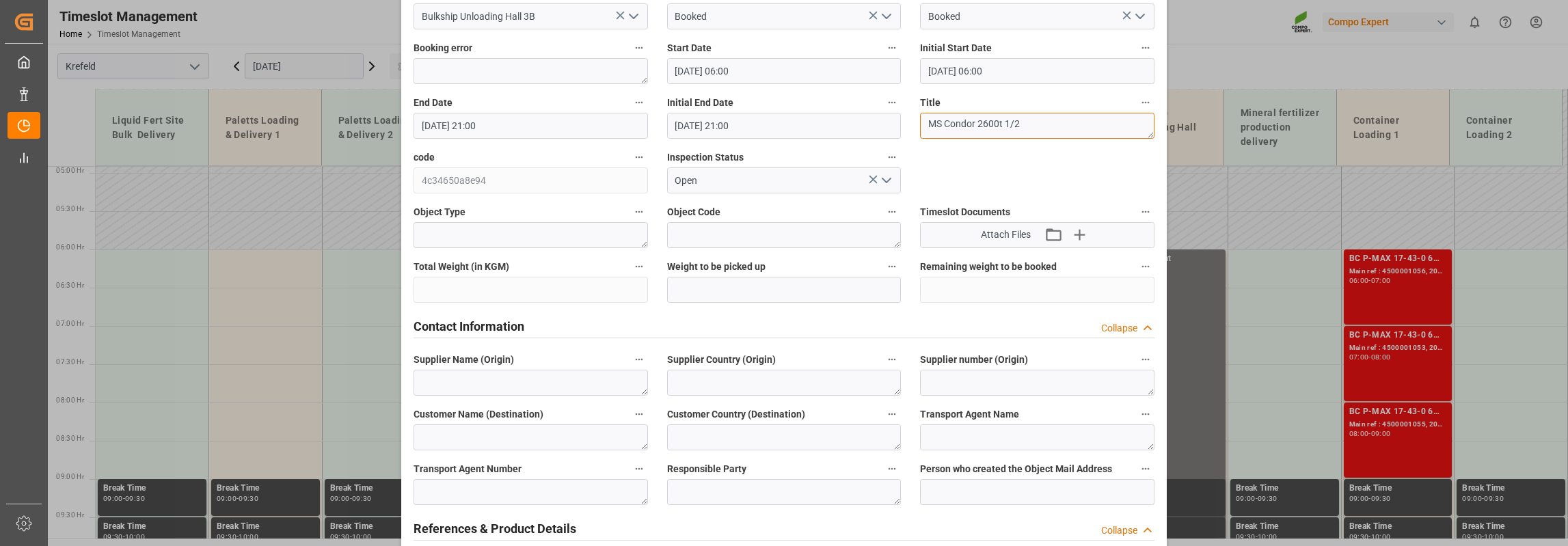
click at [1004, 129] on textarea "MS Condor 2600t 1/2" at bounding box center [1037, 126] width 234 height 26
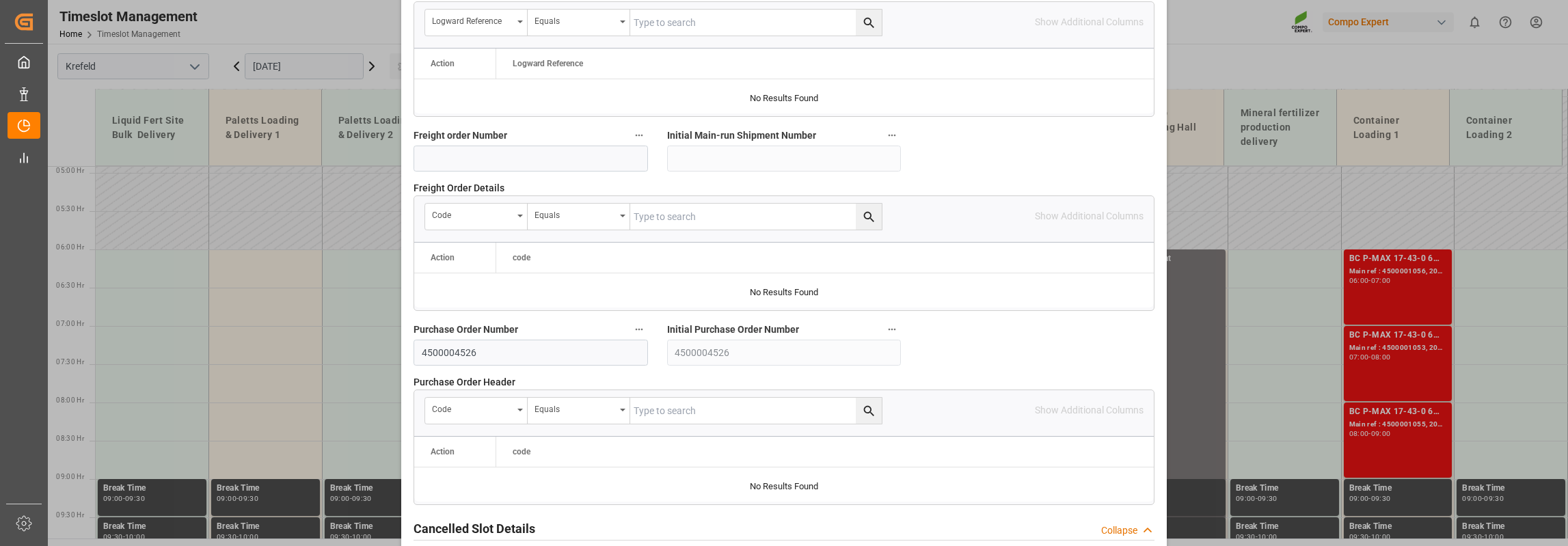
scroll to position [1346, 0]
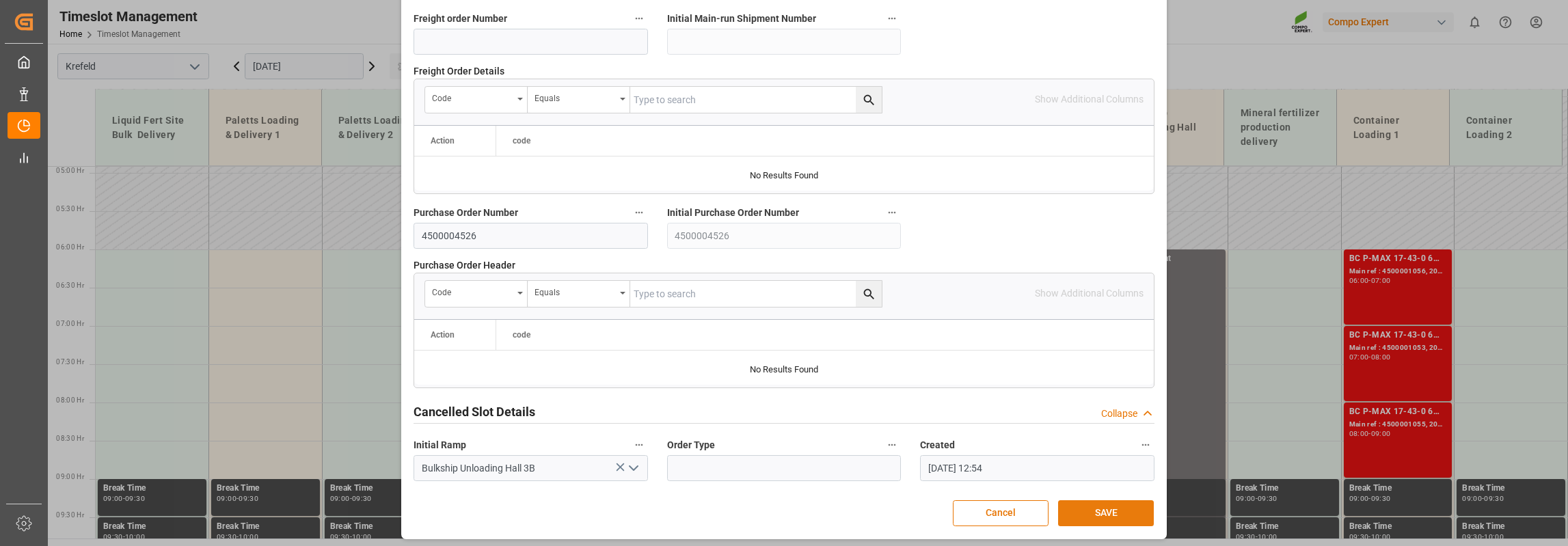
type textarea "MS Condor 2600t 2/2"
click at [1097, 506] on button "SAVE" at bounding box center [1106, 513] width 95 height 26
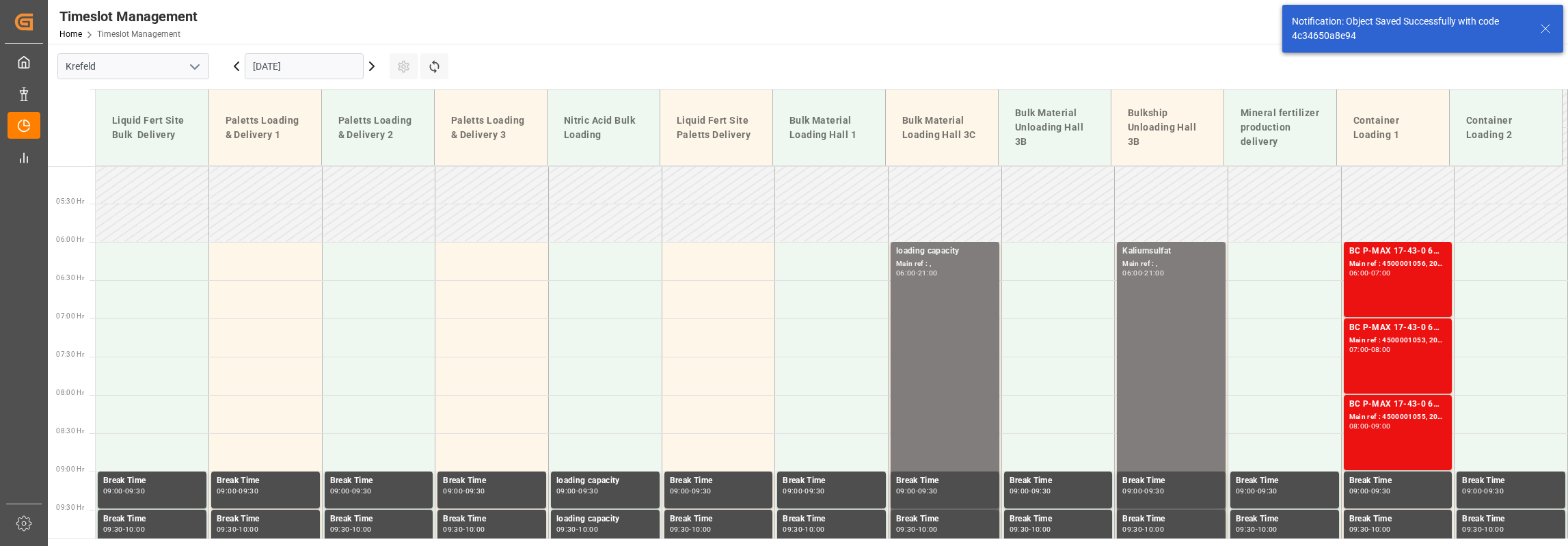
scroll to position [401, 0]
